Goal: Transaction & Acquisition: Subscribe to service/newsletter

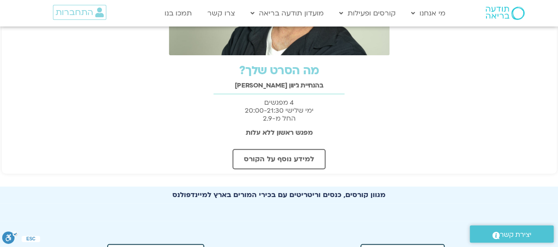
scroll to position [353, 0]
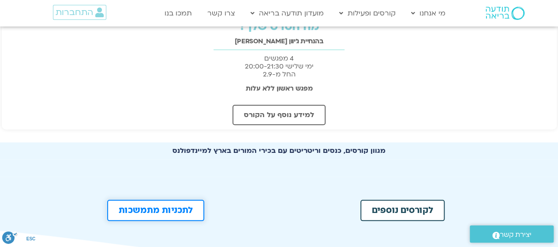
click at [156, 210] on span "לתכניות מתמשכות" at bounding box center [156, 210] width 74 height 9
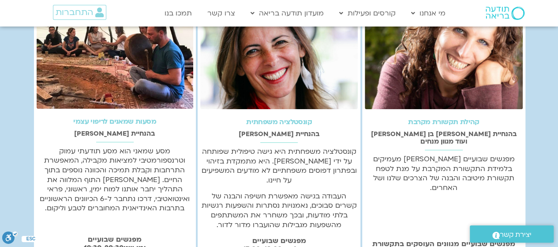
scroll to position [309, 0]
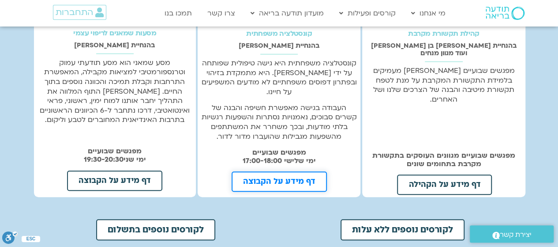
click at [307, 177] on span "דף מידע על הקבוצה" at bounding box center [279, 181] width 72 height 8
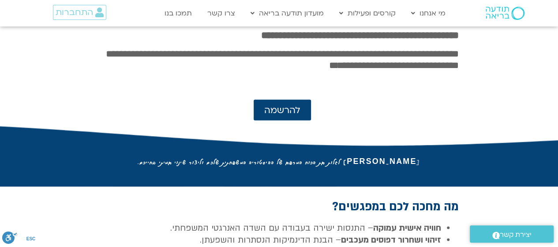
scroll to position [662, 0]
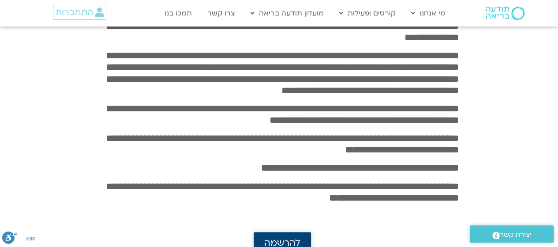
click at [282, 232] on link "להרשמה" at bounding box center [282, 242] width 57 height 21
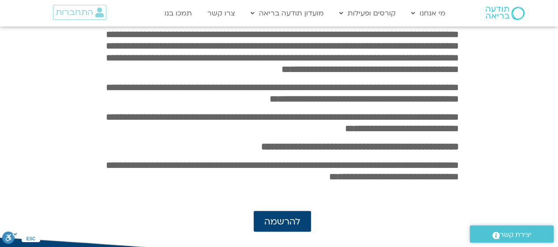
scroll to position [639, 0]
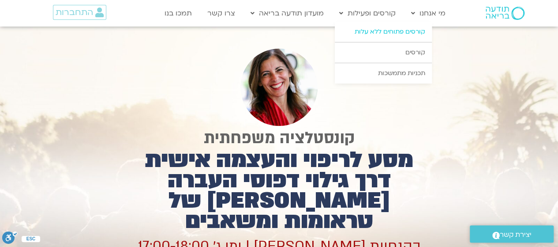
click at [382, 29] on link "קורסים פתוחים ללא עלות" at bounding box center [383, 32] width 97 height 20
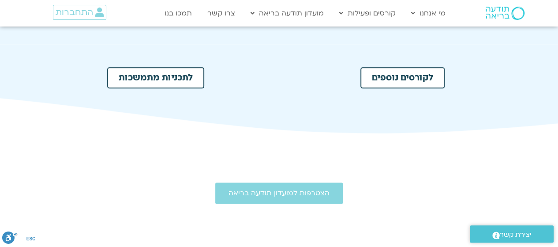
scroll to position [530, 0]
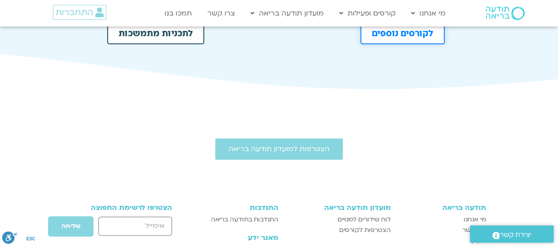
click at [387, 33] on span "לקורסים נוספים" at bounding box center [402, 33] width 61 height 9
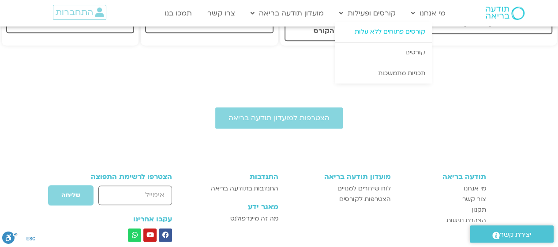
scroll to position [177, 0]
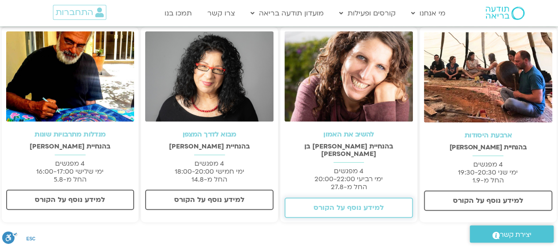
click at [364, 203] on span "למידע נוסף על הקורס" at bounding box center [349, 207] width 70 height 8
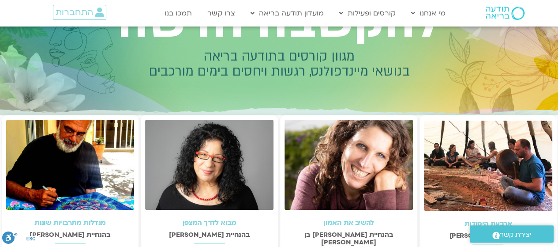
scroll to position [0, 0]
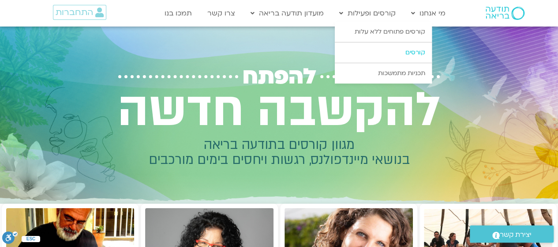
click at [412, 53] on link "קורסים" at bounding box center [383, 52] width 97 height 20
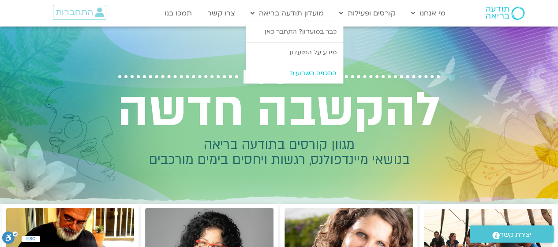
click at [314, 72] on link "התכניה השבועית" at bounding box center [294, 73] width 97 height 20
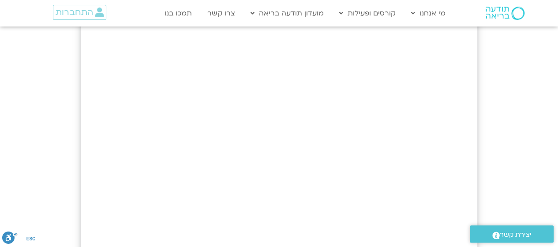
scroll to position [485, 0]
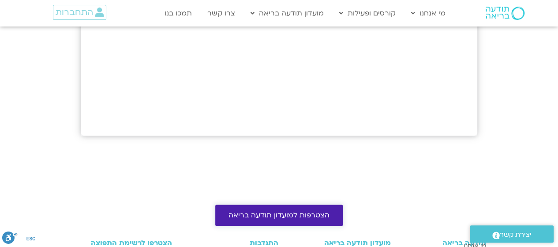
click at [307, 216] on span "הצטרפות למועדון תודעה בריאה" at bounding box center [279, 215] width 101 height 8
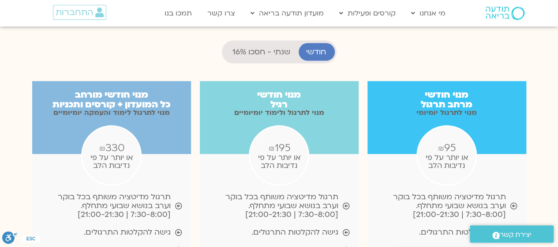
scroll to position [838, 0]
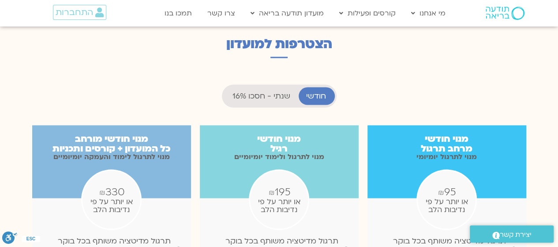
click at [252, 92] on span "שנתי - חסכו 16%" at bounding box center [262, 96] width 58 height 9
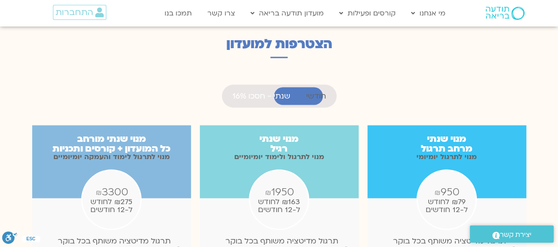
scroll to position [442, 0]
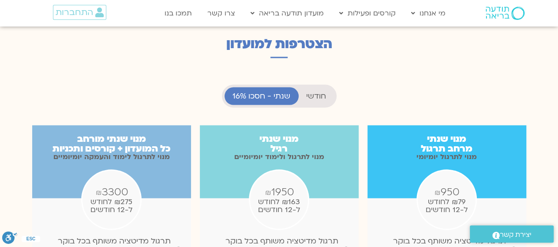
click at [315, 92] on span "חודשי" at bounding box center [316, 96] width 20 height 9
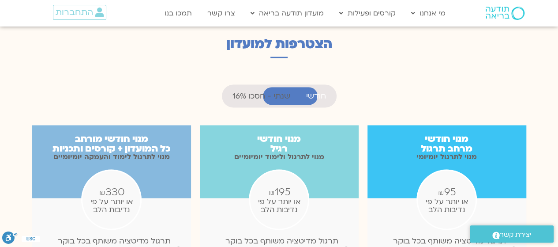
scroll to position [425, 0]
